Goal: Transaction & Acquisition: Purchase product/service

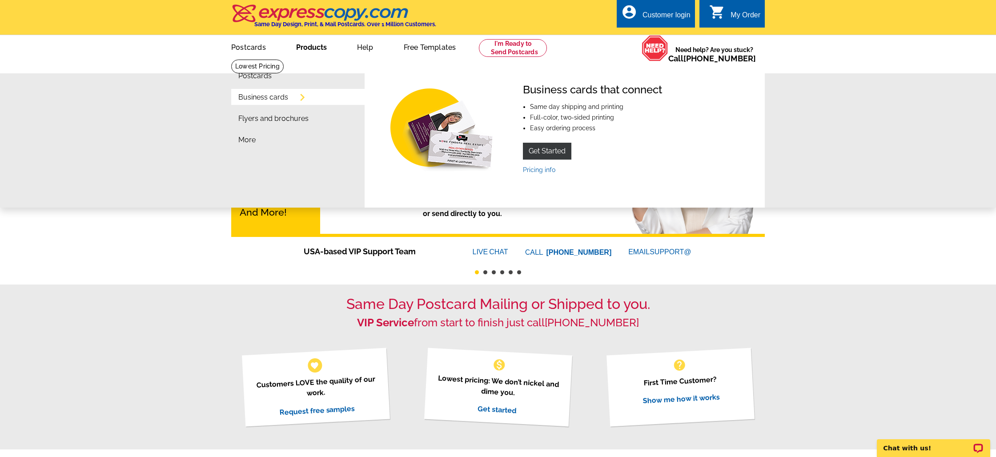
click at [273, 96] on link "Business cards" at bounding box center [263, 97] width 50 height 7
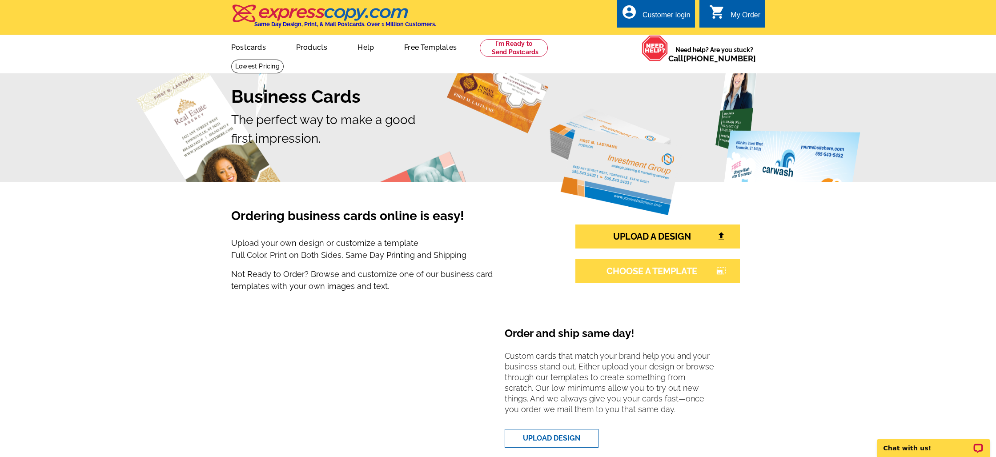
click at [706, 277] on link "CHOOSE A TEMPLATE photo_size_select_large" at bounding box center [657, 271] width 164 height 24
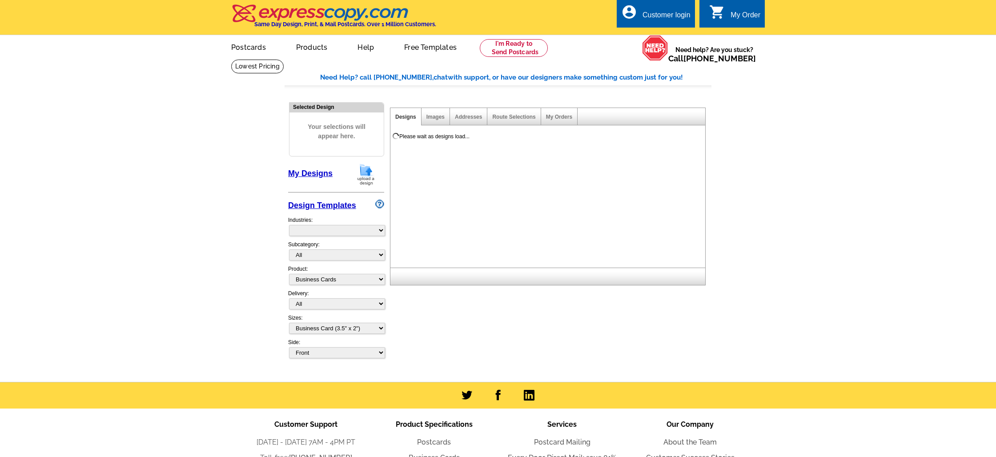
select select "3"
select select "5"
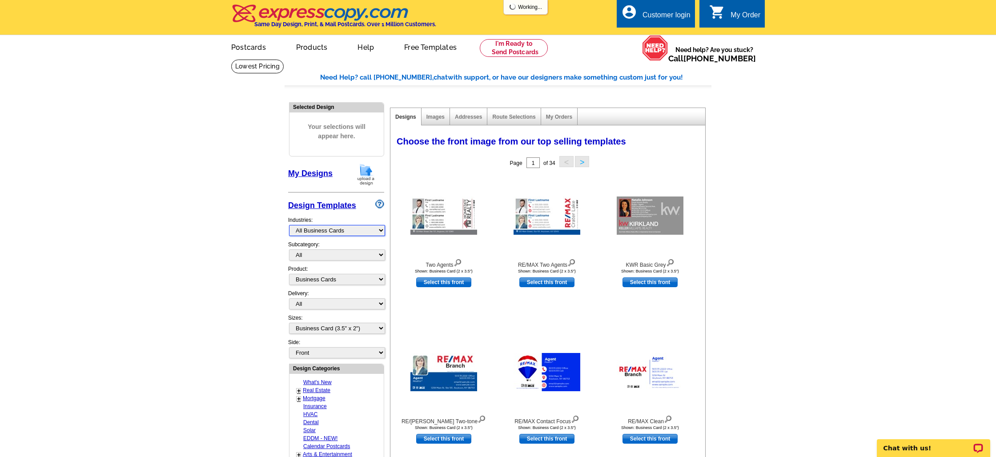
click at [337, 228] on select "What's New Real Estate Mortgage Insurance HVAC Dental Solar EDDM - NEW! Calenda…" at bounding box center [337, 230] width 96 height 11
click at [340, 251] on select "All" at bounding box center [337, 254] width 96 height 11
click at [340, 230] on select "What's New Real Estate Mortgage Insurance HVAC Dental Solar EDDM - NEW! Calenda…" at bounding box center [337, 230] width 96 height 11
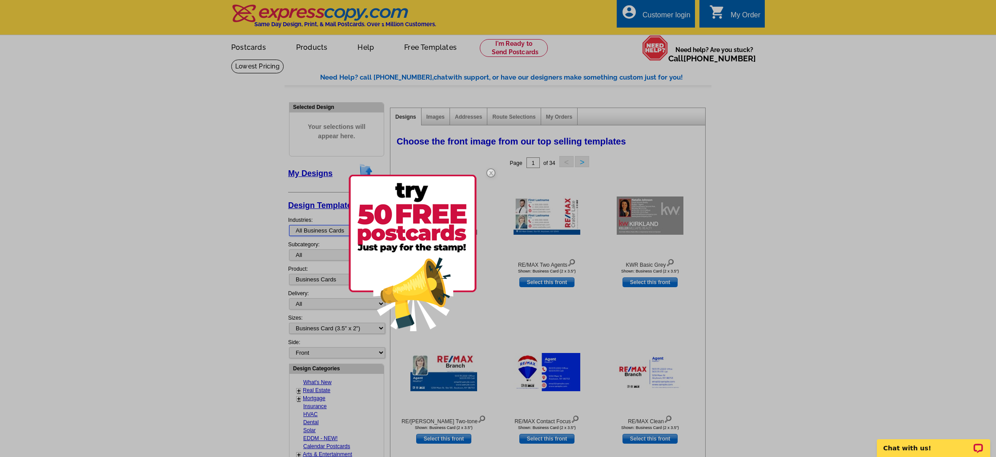
select select "785"
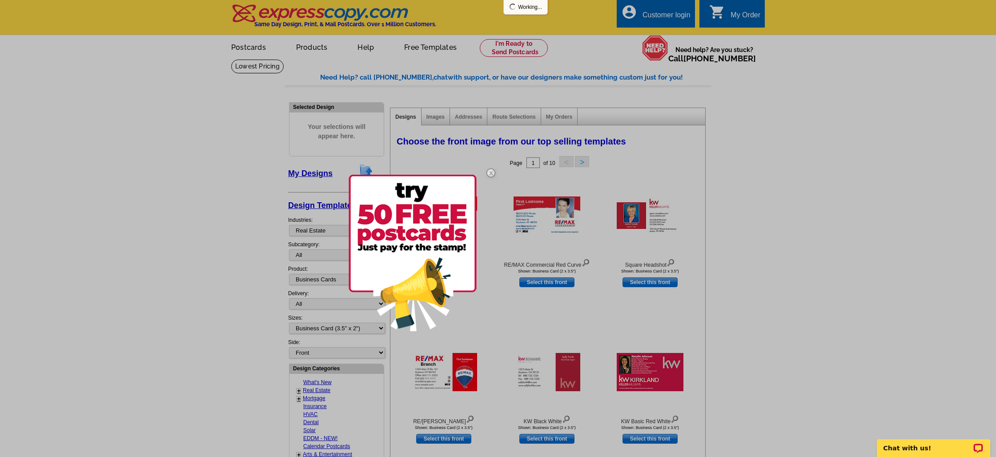
click at [320, 256] on div at bounding box center [498, 228] width 996 height 457
click at [331, 256] on div at bounding box center [498, 228] width 996 height 457
click at [329, 256] on div at bounding box center [498, 228] width 996 height 457
click at [492, 172] on img at bounding box center [491, 173] width 26 height 26
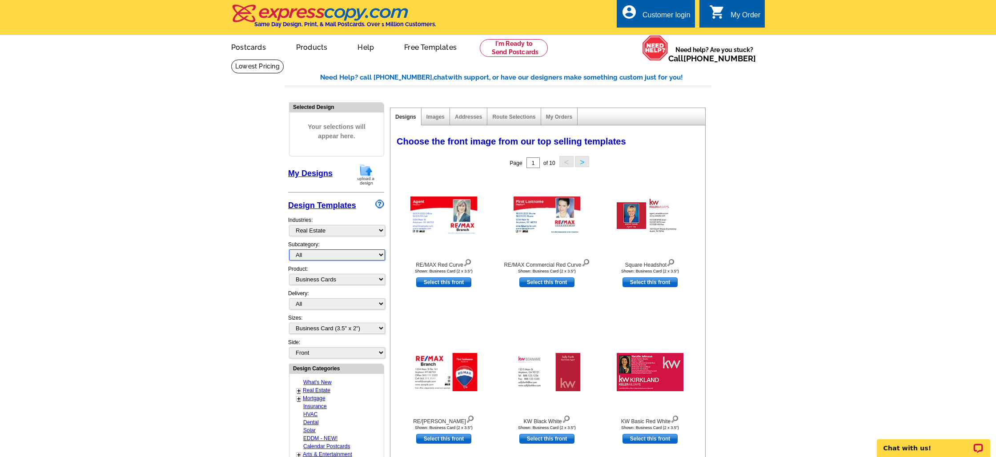
click at [329, 255] on select "All RE/MAX® Referrals Keller Williams® Berkshire Hathaway Home Services Century…" at bounding box center [337, 254] width 96 height 11
select select "807"
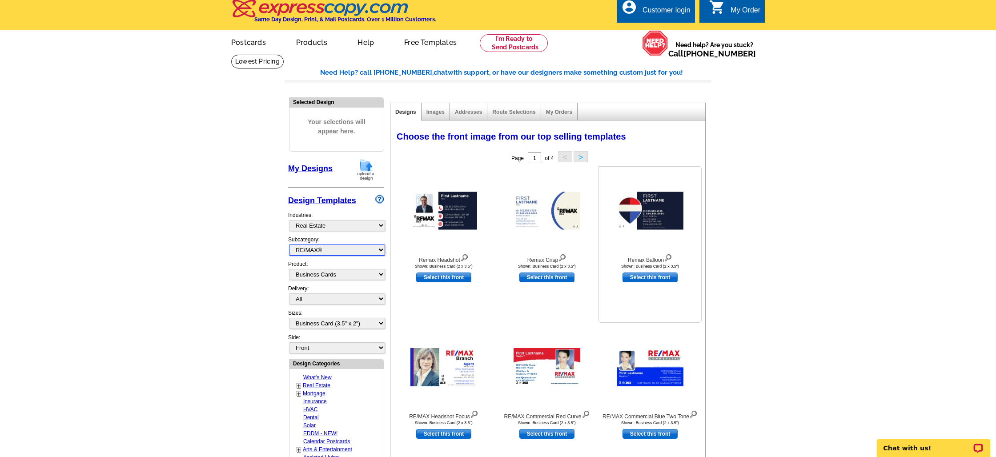
scroll to position [5, 0]
click at [641, 230] on div at bounding box center [650, 210] width 98 height 80
click at [645, 275] on link "Select this front" at bounding box center [649, 277] width 55 height 10
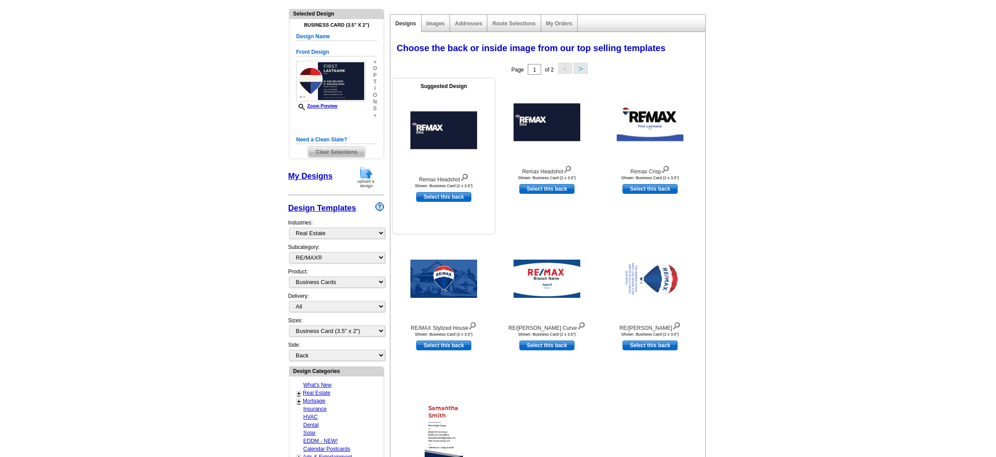
scroll to position [89, 0]
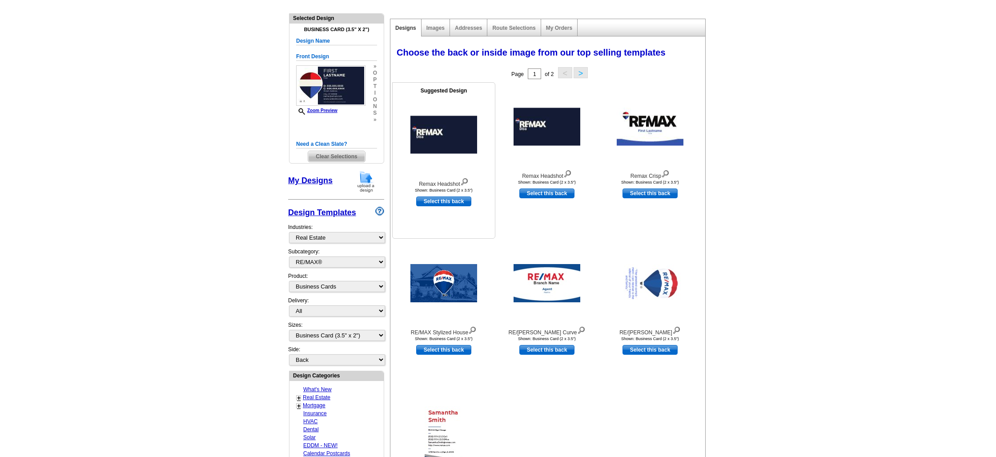
click at [459, 203] on link "Select this back" at bounding box center [443, 201] width 55 height 10
select select "front"
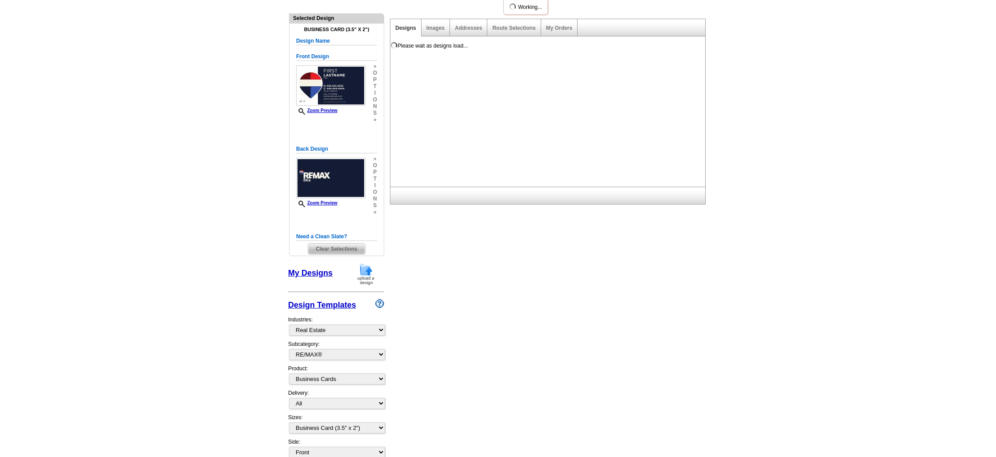
scroll to position [0, 0]
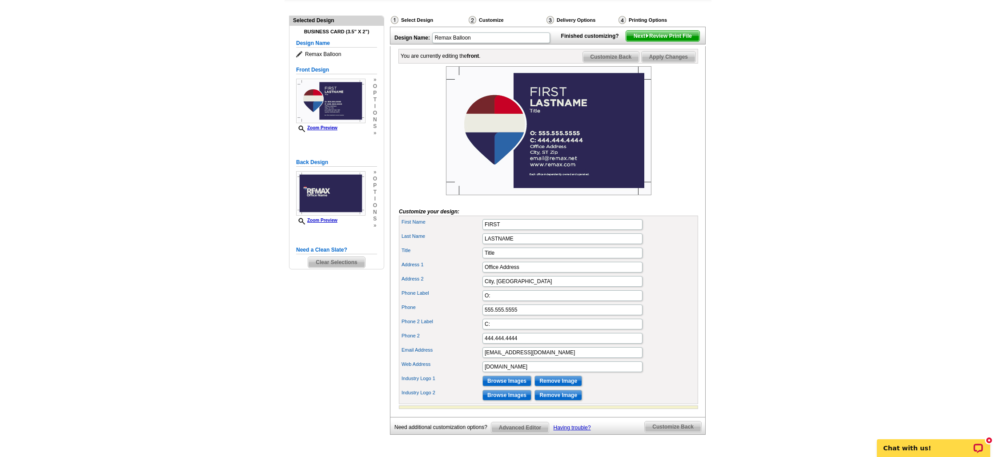
scroll to position [84, 0]
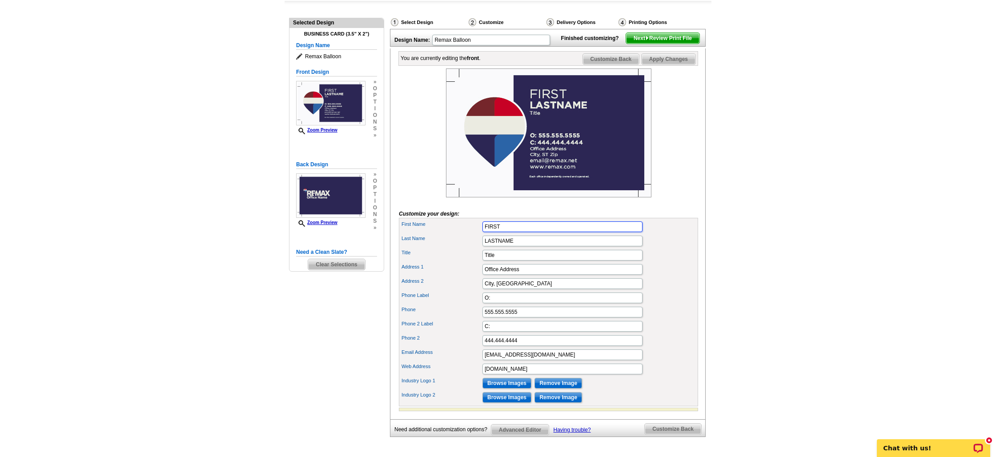
click at [510, 232] on input "FIRST" at bounding box center [562, 226] width 160 height 11
type input "BRE"
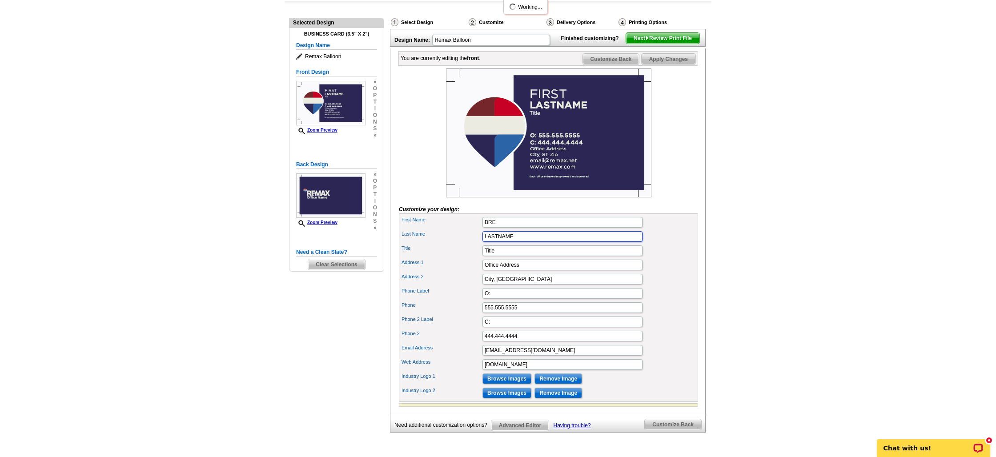
scroll to position [0, 0]
type input "[PERSON_NAME]"
type input "Operations Director"
click at [550, 270] on input "[STREET_ADDRESS]" at bounding box center [562, 265] width 160 height 11
drag, startPoint x: 547, startPoint y: 280, endPoint x: 618, endPoint y: 279, distance: 70.7
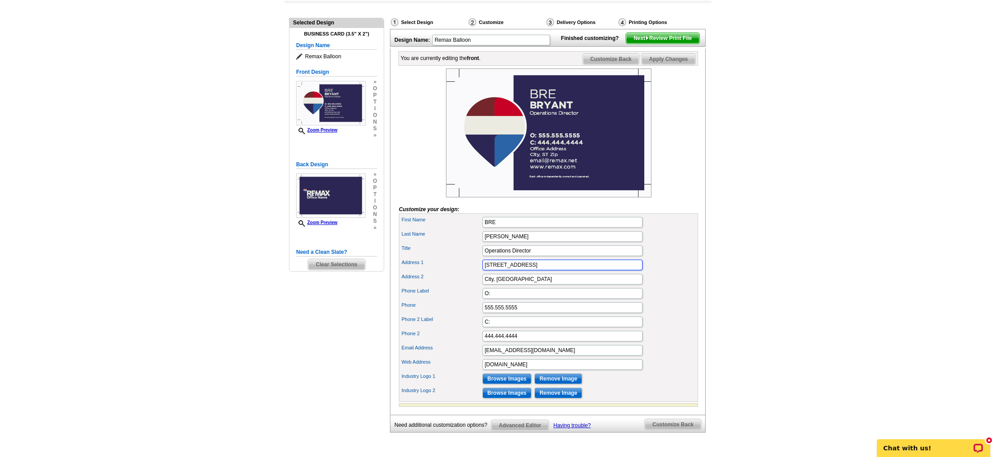
click at [618, 270] on input "[STREET_ADDRESS]" at bounding box center [562, 265] width 160 height 11
type input "[STREET_ADDRESS]"
paste input "[GEOGRAPHIC_DATA]"
type input "[GEOGRAPHIC_DATA]"
click at [583, 299] on input "O:" at bounding box center [562, 293] width 160 height 11
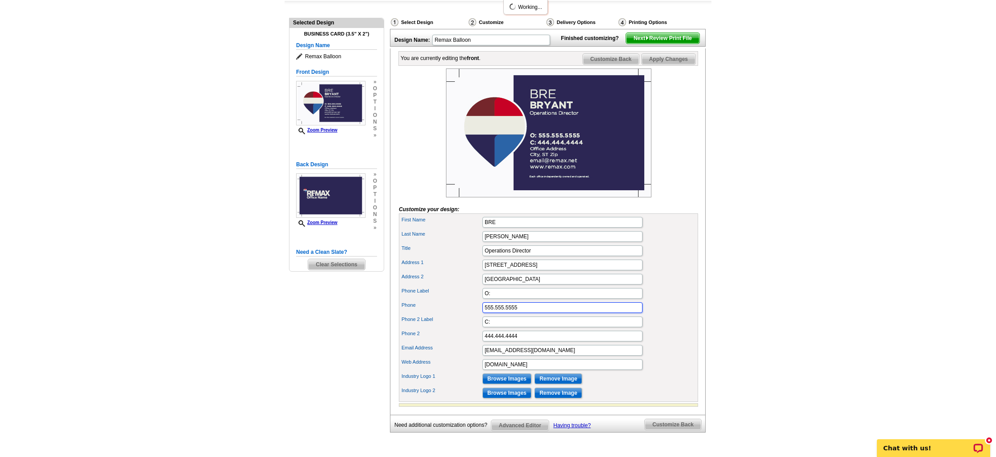
click at [581, 313] on input "555.555.5555" at bounding box center [562, 307] width 160 height 11
type input "281.367.7770"
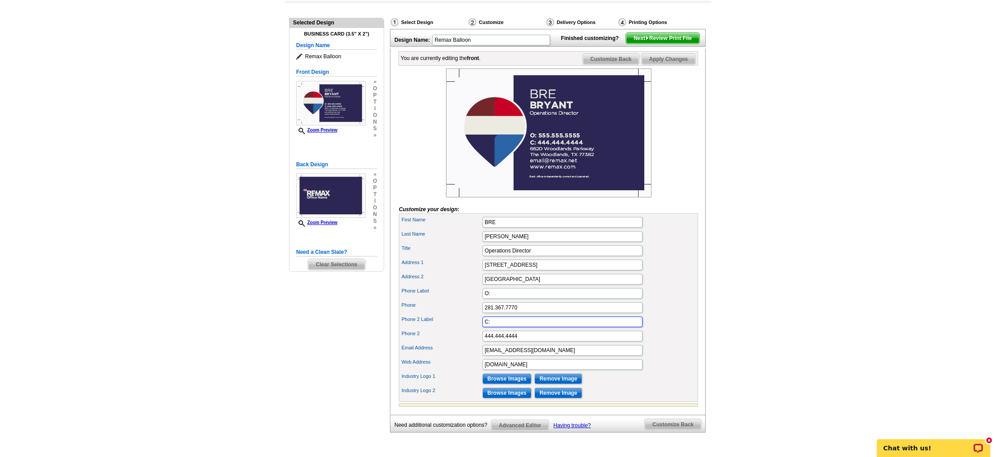
click at [588, 327] on input "C:" at bounding box center [562, 322] width 160 height 11
type input "C:"
click at [564, 341] on input "444.444.4444" at bounding box center [562, 336] width 160 height 11
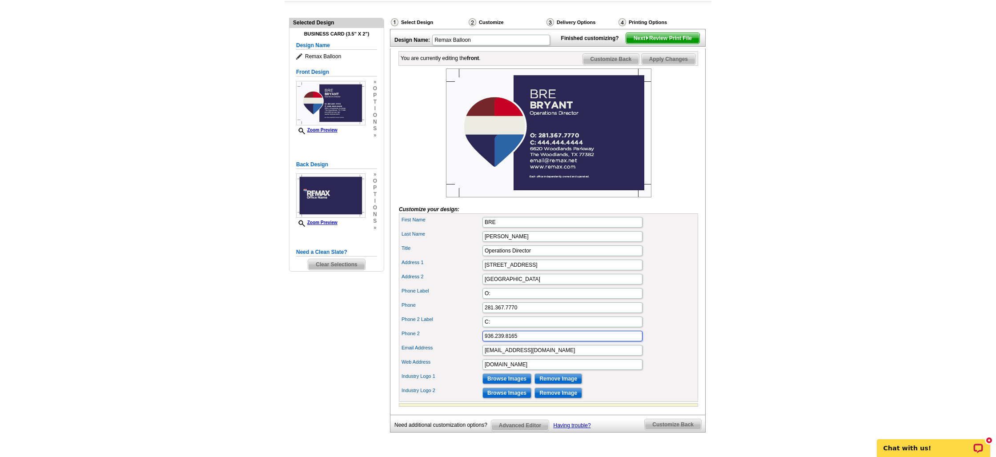
type input "936.239.8165"
drag, startPoint x: 537, startPoint y: 365, endPoint x: 453, endPoint y: 368, distance: 83.6
click at [453, 357] on div "Email Address [EMAIL_ADDRESS][DOMAIN_NAME]" at bounding box center [549, 350] width 296 height 14
type input "[EMAIL_ADDRESS][DOMAIN_NAME]"
click at [507, 370] on input "[DOMAIN_NAME]" at bounding box center [562, 364] width 160 height 11
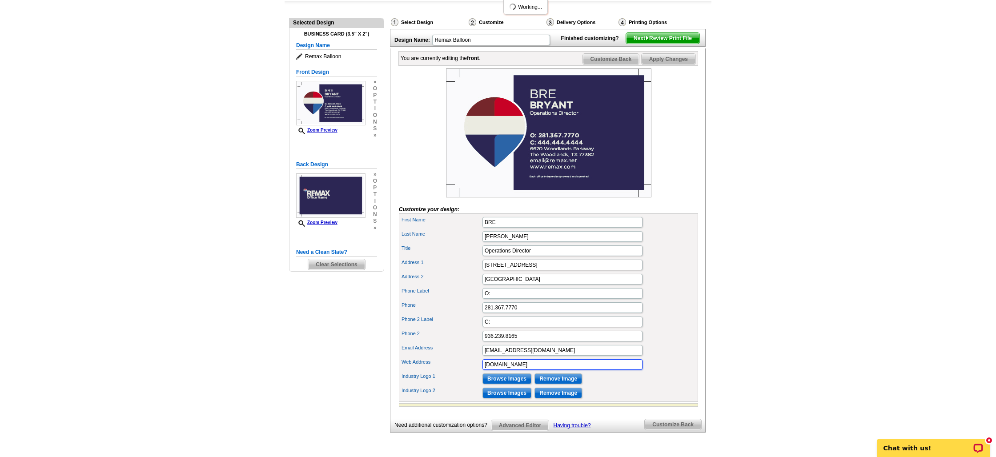
click at [507, 370] on input "[DOMAIN_NAME]" at bounding box center [562, 364] width 160 height 11
click at [621, 370] on input "[DOMAIN_NAME]" at bounding box center [562, 364] width 160 height 11
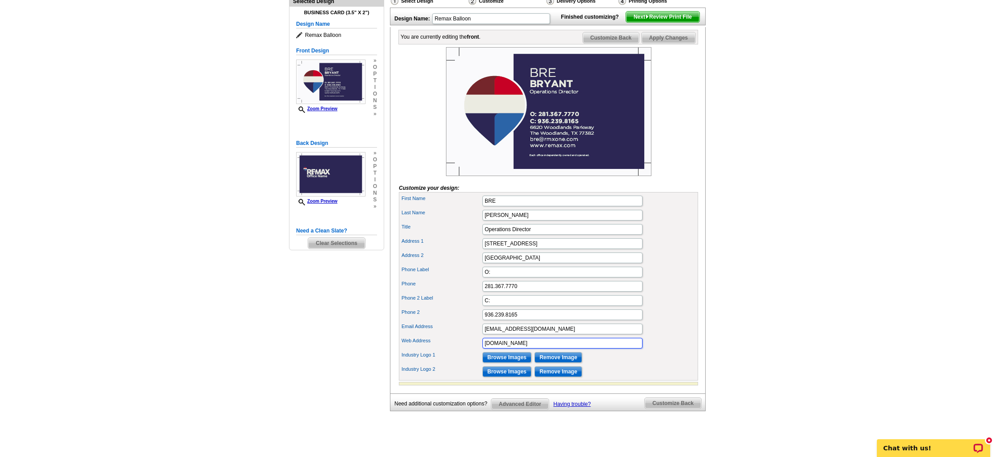
scroll to position [105, 0]
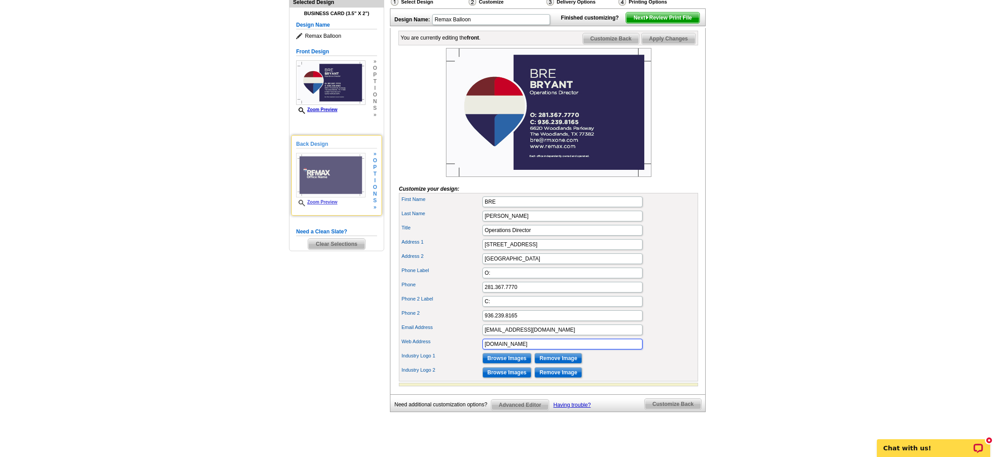
type input "[DOMAIN_NAME]"
click at [342, 179] on img at bounding box center [330, 175] width 69 height 44
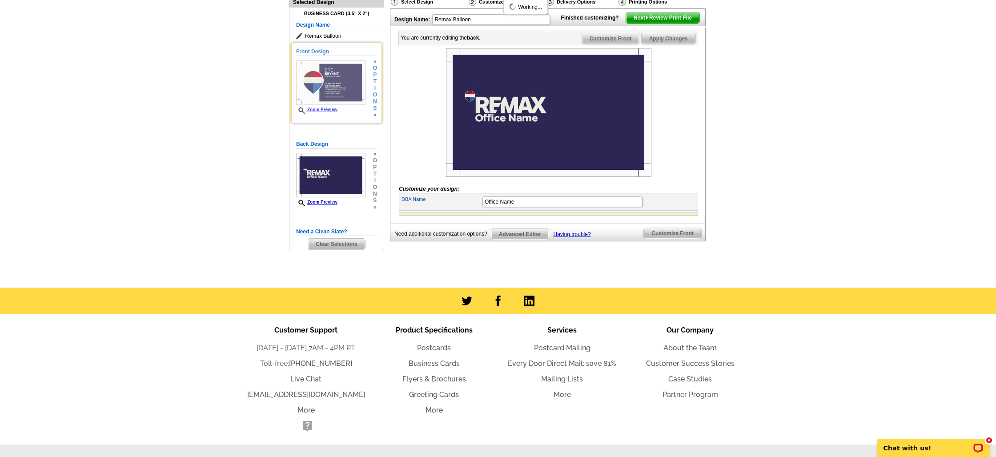
click at [339, 100] on img at bounding box center [330, 82] width 69 height 44
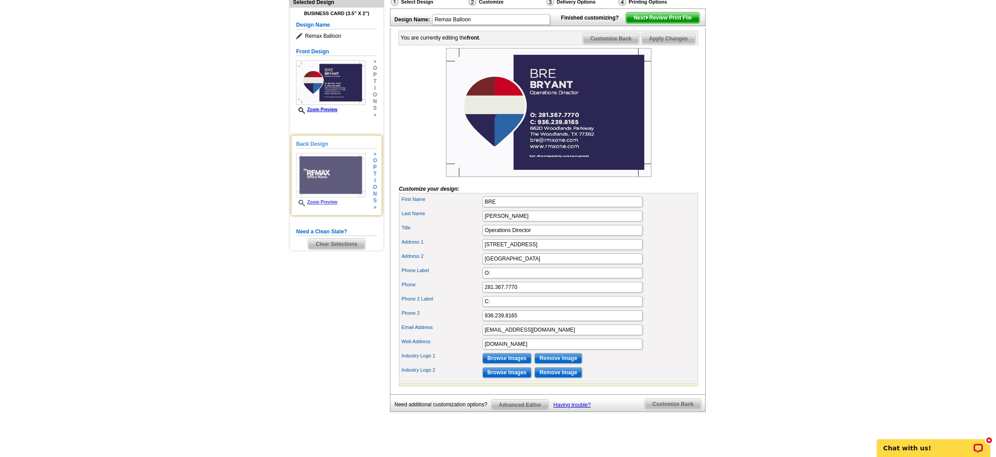
click at [327, 176] on img at bounding box center [330, 175] width 69 height 44
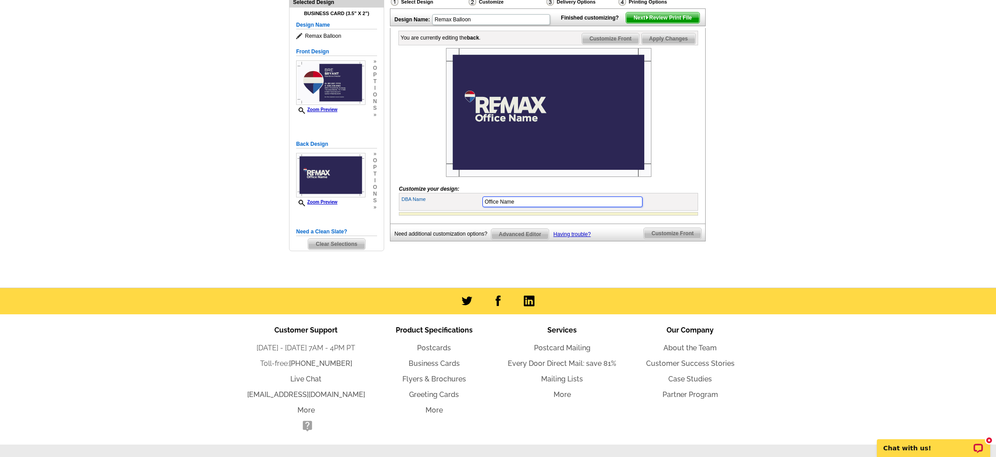
click at [520, 207] on input "Office Name" at bounding box center [562, 201] width 160 height 11
click at [679, 193] on form "Customize your design: First Name BRE Last Name [PERSON_NAME] Title Operations …" at bounding box center [548, 132] width 299 height 168
click at [498, 207] on input "ONE The Woodlands & Spring" at bounding box center [562, 201] width 160 height 11
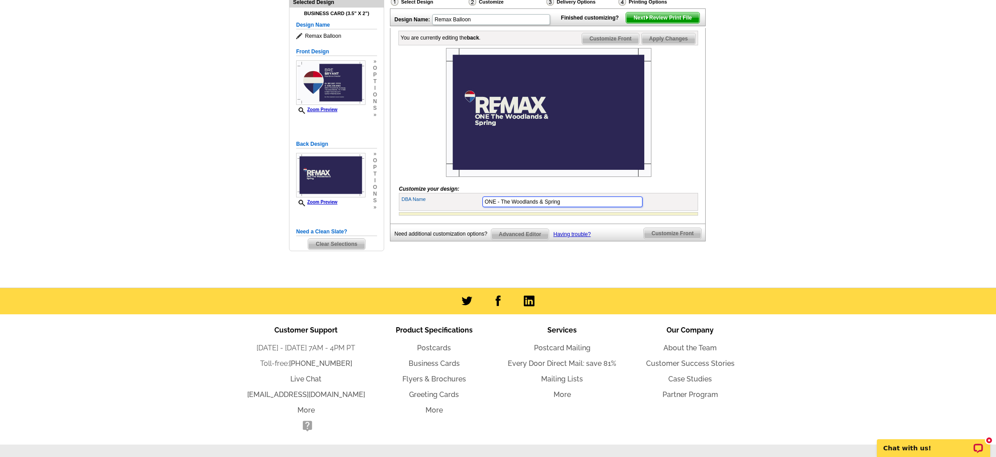
scroll to position [105, 0]
click at [589, 207] on input "ONE - The Woodlands & Spring" at bounding box center [562, 201] width 160 height 11
click at [597, 207] on input "ONE - The Woodlands & Spring" at bounding box center [562, 201] width 160 height 11
type input "ONE - The Woodlands & Spring"
click at [669, 176] on div at bounding box center [548, 112] width 299 height 129
